Goal: Transaction & Acquisition: Purchase product/service

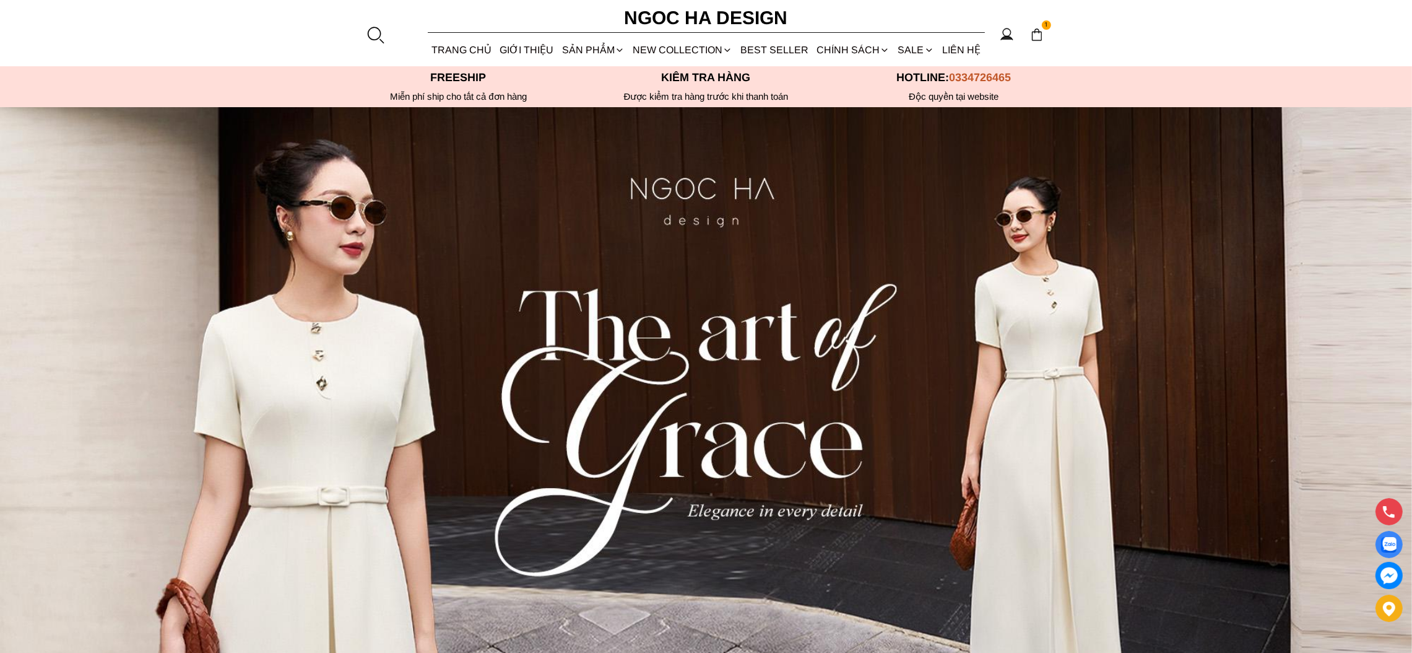
click at [384, 29] on div at bounding box center [375, 34] width 19 height 19
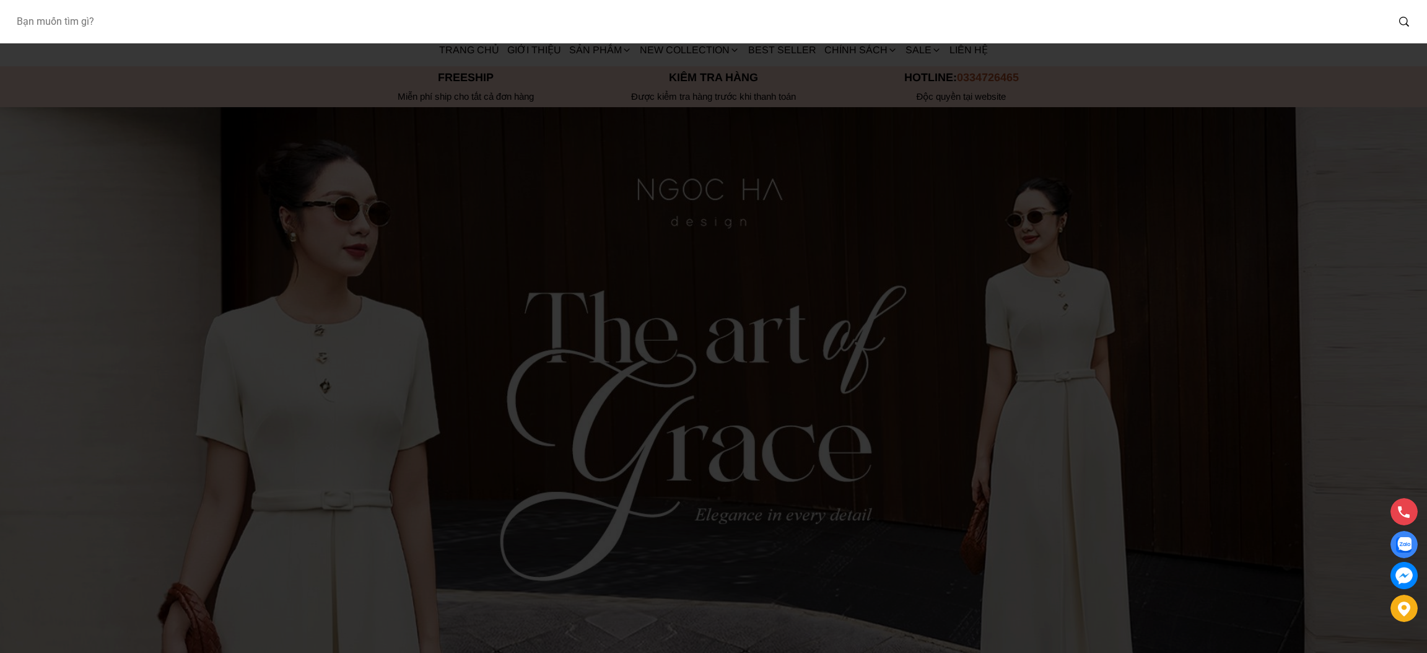
click at [165, 22] on input "Input search Bạn muốn tìm gì?" at bounding box center [696, 21] width 1381 height 28
type input "A936"
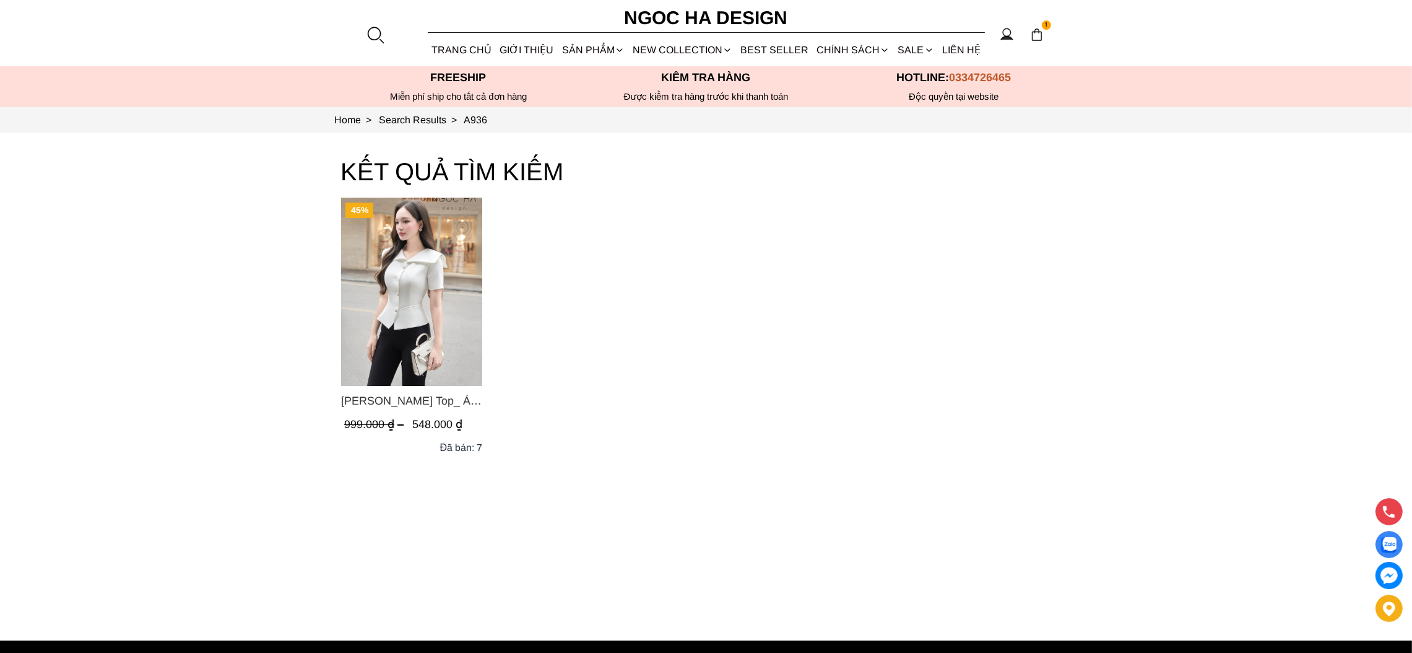
click at [437, 280] on img "Product image - Fiona Top_ Áo Vest Cách Điệu Cổ Ngang Vạt Chéo Tay Cộc Màu Trắn…" at bounding box center [411, 292] width 141 height 188
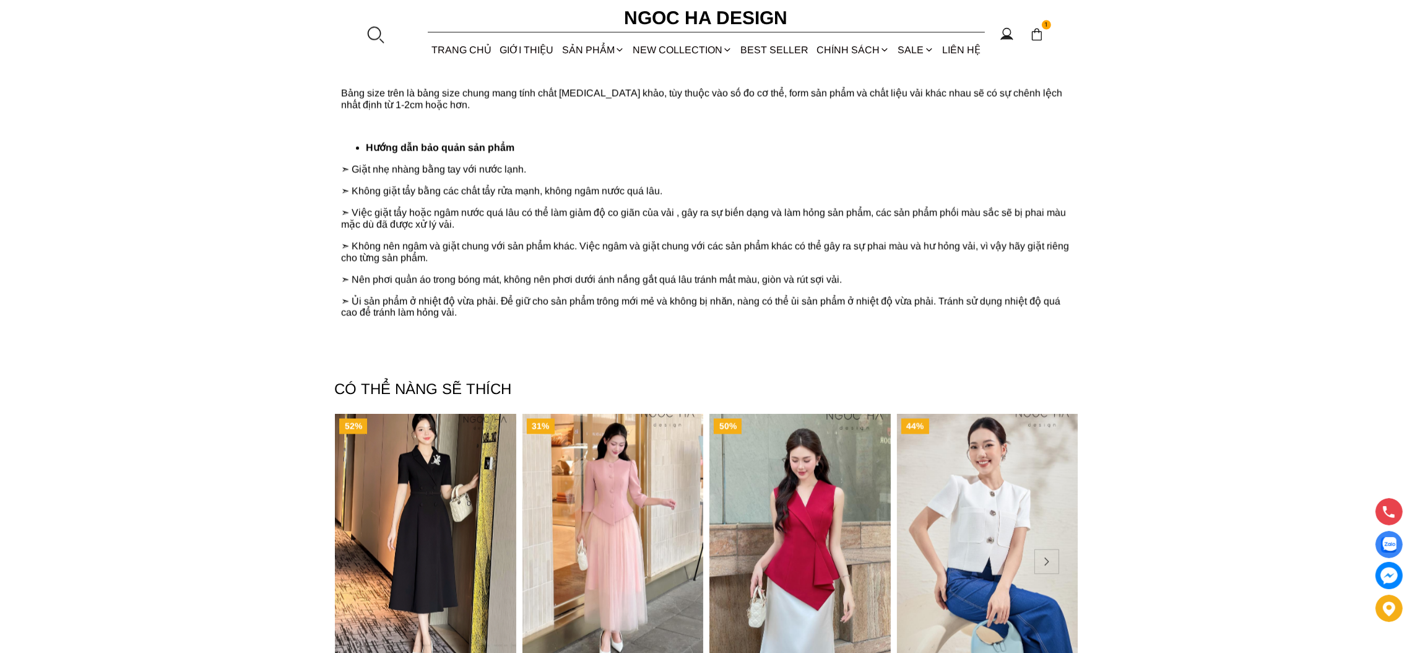
scroll to position [3649, 0]
